Goal: Task Accomplishment & Management: Manage account settings

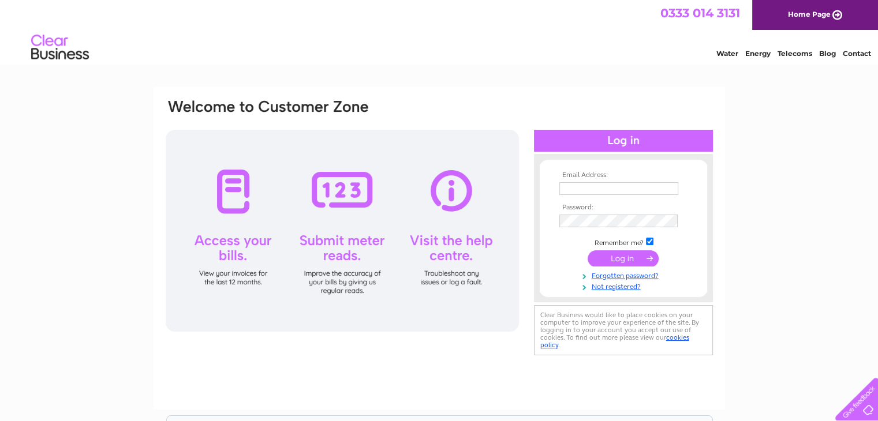
click at [577, 174] on th "Email Address:" at bounding box center [623, 175] width 134 height 8
click at [577, 181] on td at bounding box center [623, 188] width 134 height 18
click at [575, 186] on input "text" at bounding box center [618, 188] width 119 height 13
paste input "[EMAIL_ADDRESS][DOMAIN_NAME]"
type input "[EMAIL_ADDRESS][DOMAIN_NAME]"
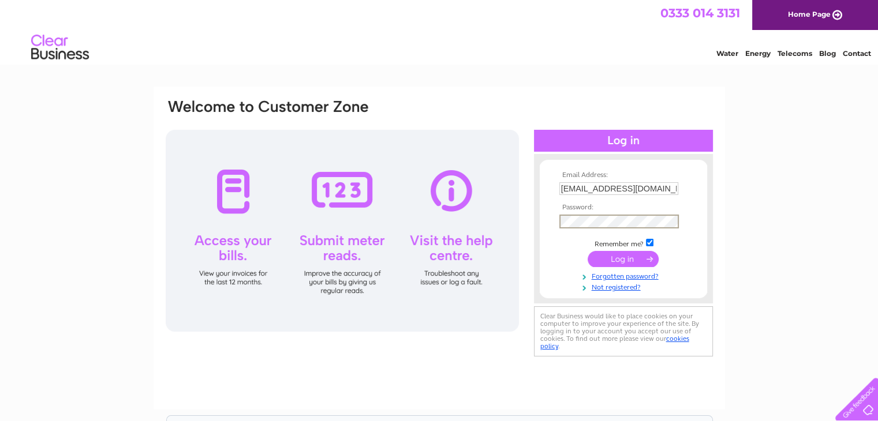
click at [632, 256] on input "submit" at bounding box center [622, 259] width 71 height 16
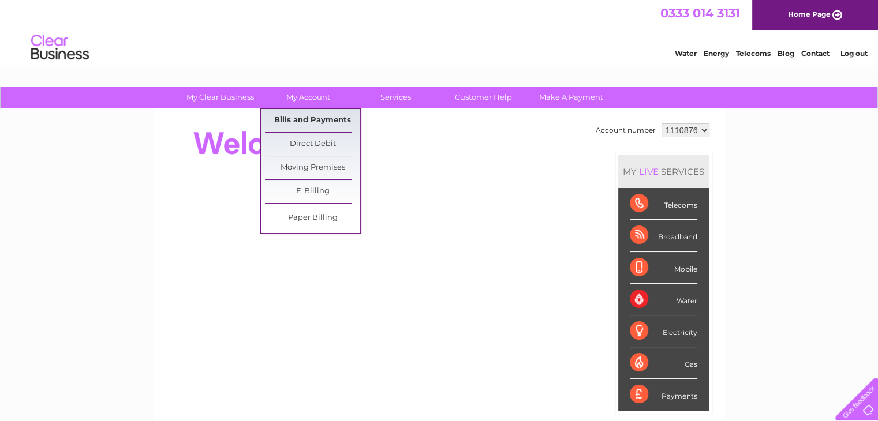
click at [319, 125] on link "Bills and Payments" at bounding box center [312, 120] width 95 height 23
